Goal: Task Accomplishment & Management: Manage account settings

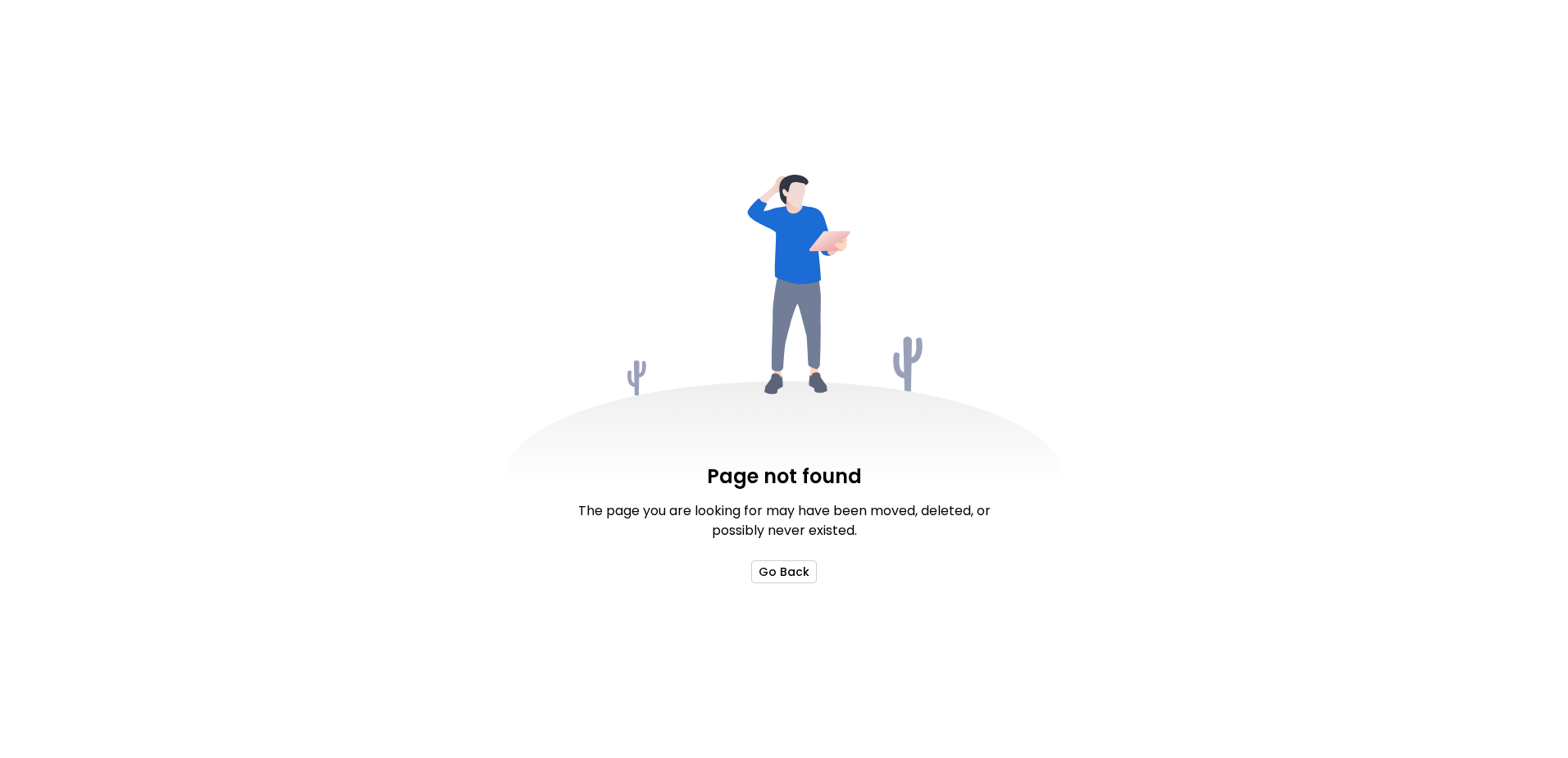
click at [775, 569] on button "Go Back" at bounding box center [784, 571] width 66 height 23
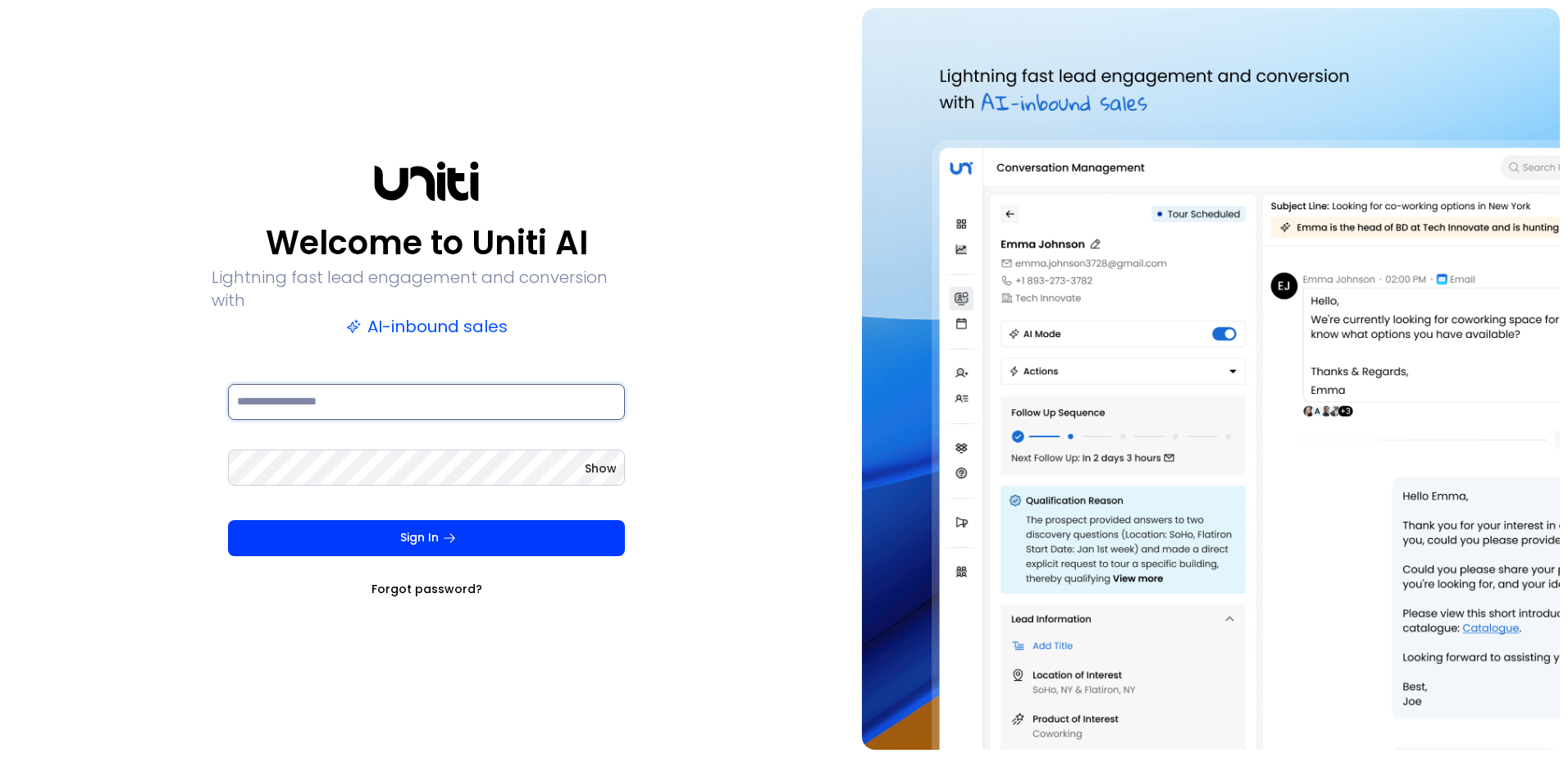
type input "**********"
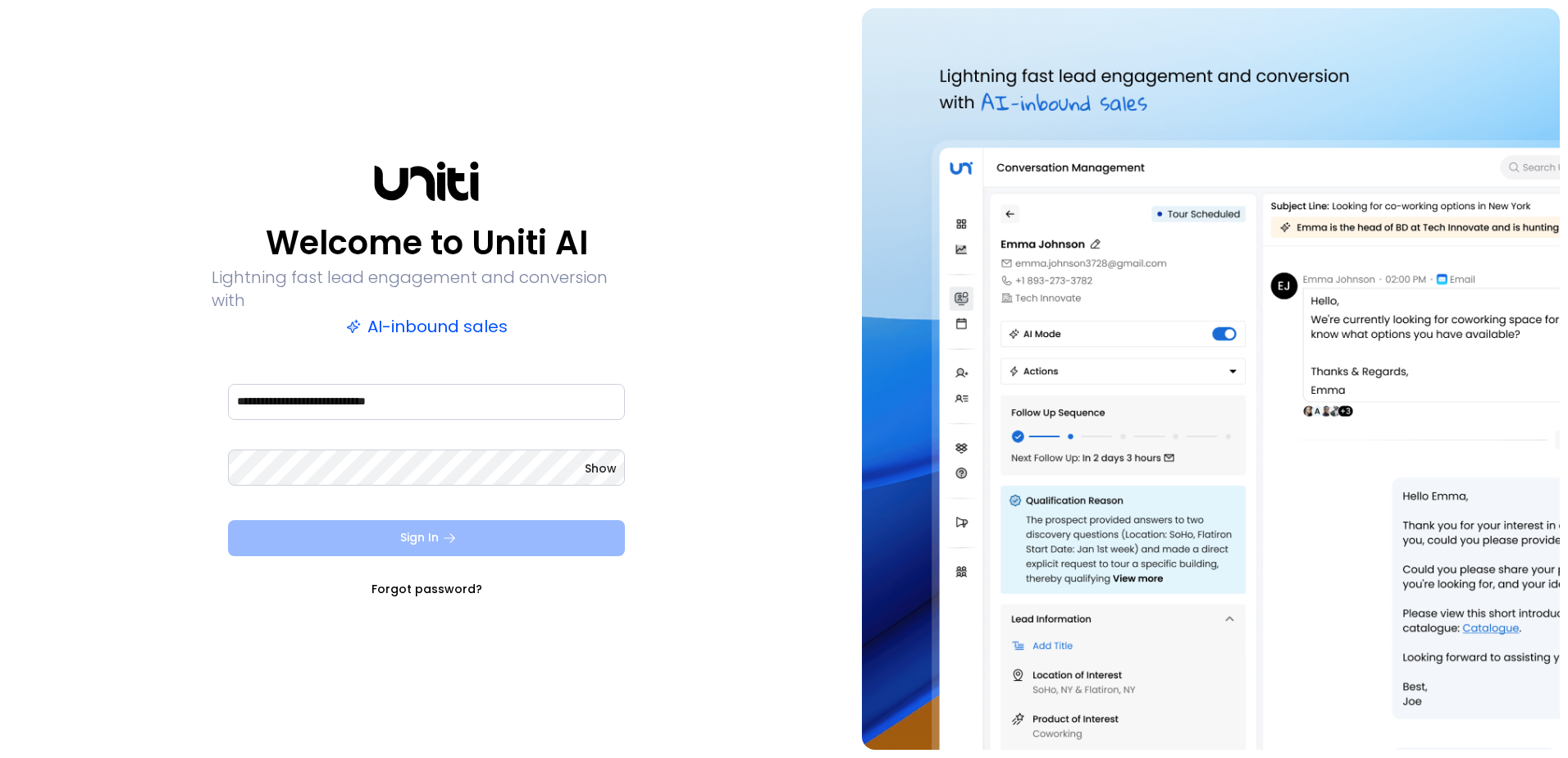
click at [428, 526] on button "Sign In" at bounding box center [426, 538] width 397 height 36
